Goal: Transaction & Acquisition: Book appointment/travel/reservation

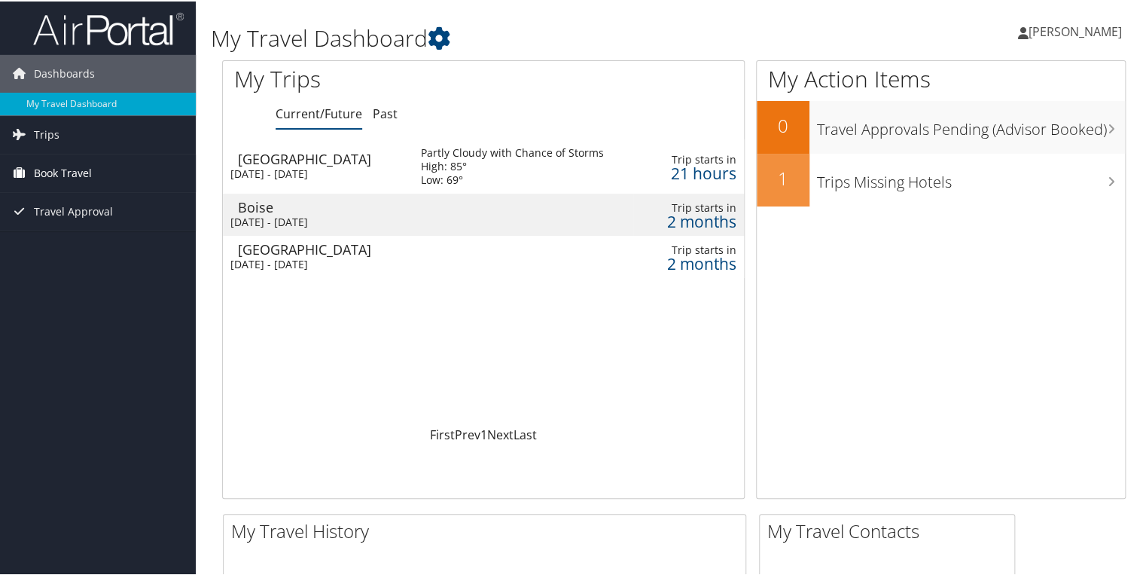
click at [90, 172] on span "Book Travel" at bounding box center [63, 172] width 58 height 38
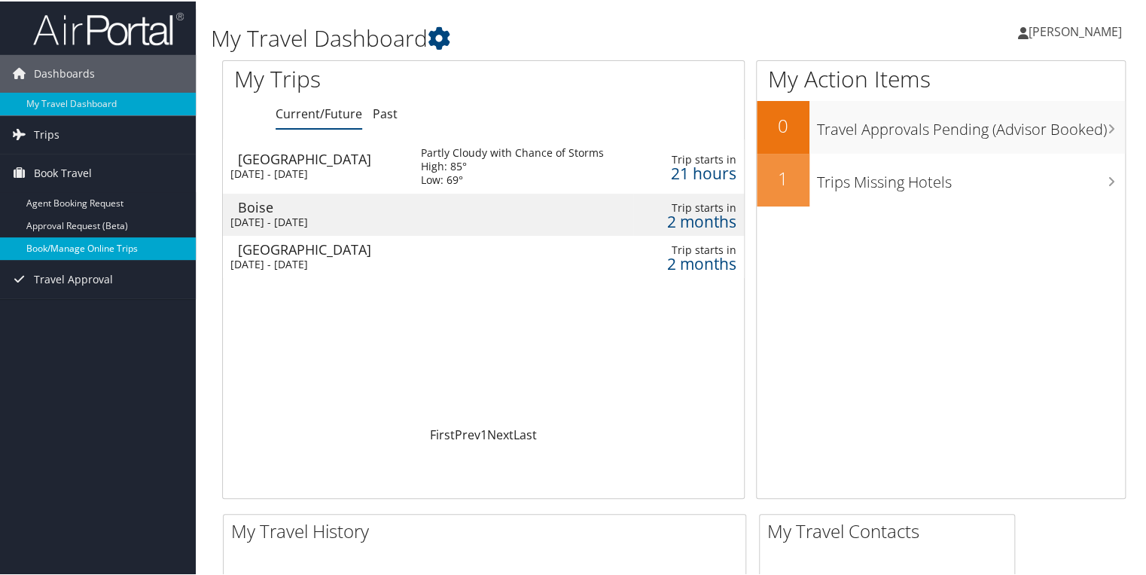
click at [87, 244] on link "Book/Manage Online Trips" at bounding box center [98, 247] width 196 height 23
